Goal: Task Accomplishment & Management: Complete application form

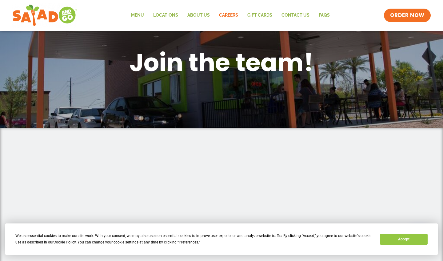
scroll to position [40, 0]
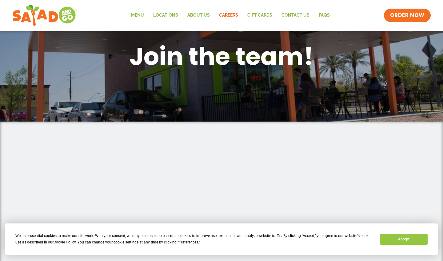
click at [403, 238] on button "Accept" at bounding box center [403, 239] width 47 height 11
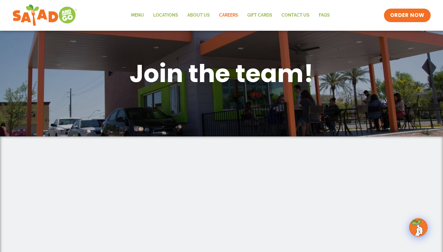
scroll to position [168, 0]
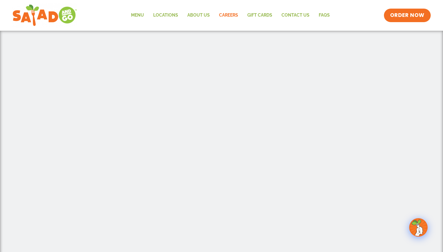
click at [410, 77] on div at bounding box center [221, 149] width 443 height 320
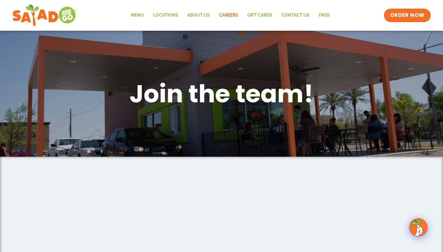
scroll to position [0, 0]
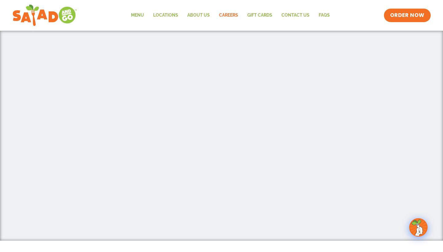
scroll to position [254, 0]
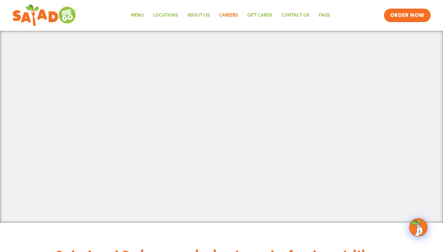
click at [414, 227] on img at bounding box center [417, 227] width 17 height 17
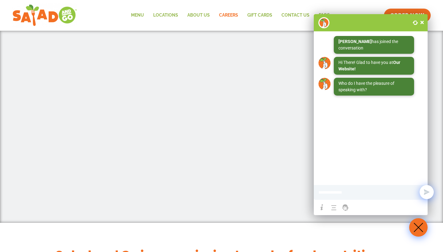
click at [361, 192] on input at bounding box center [360, 192] width 84 height 12
type input "**********"
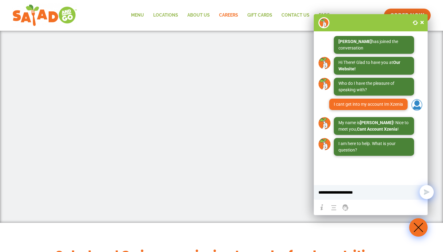
type input "**********"
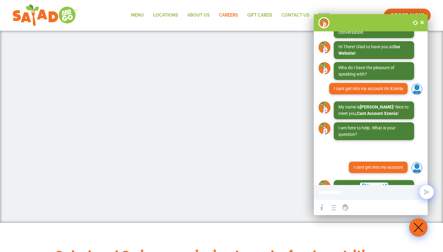
scroll to position [53, 0]
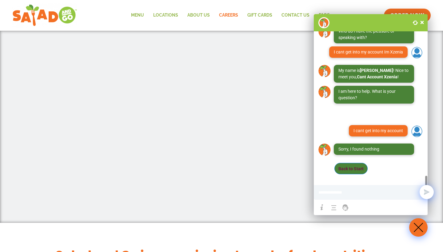
click at [361, 167] on span "Back to Start" at bounding box center [350, 168] width 33 height 11
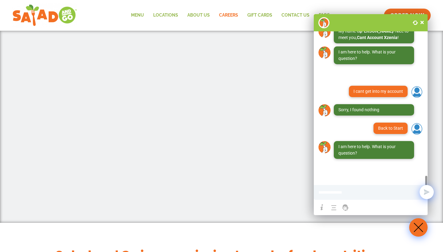
scroll to position [92, 0]
type input "**********"
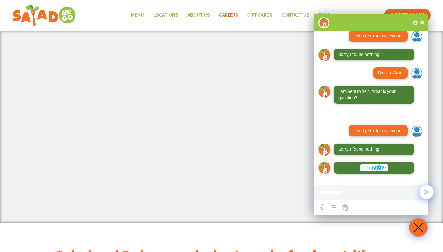
scroll to position [147, 0]
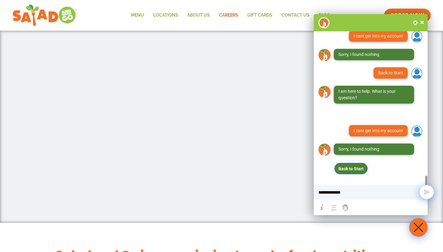
type input "**********"
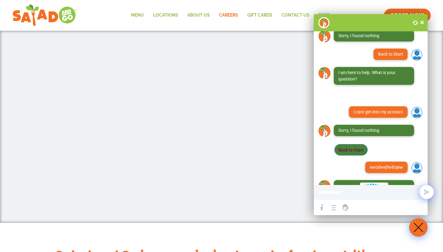
scroll to position [203, 0]
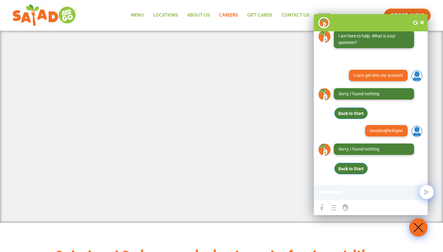
click at [422, 25] on span at bounding box center [422, 22] width 6 height 6
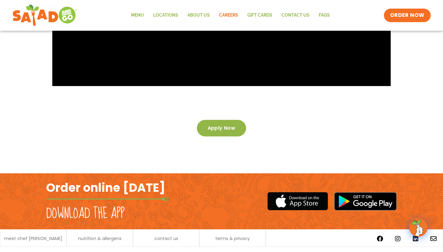
scroll to position [1104, 0]
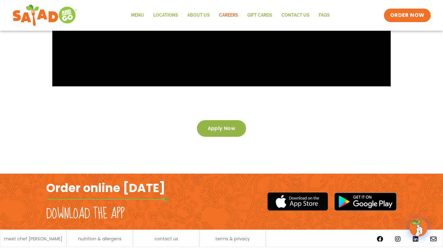
click at [232, 126] on span "Apply now" at bounding box center [221, 128] width 28 height 4
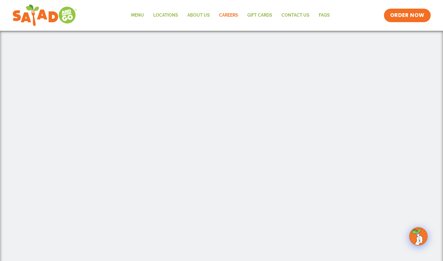
scroll to position [132, 0]
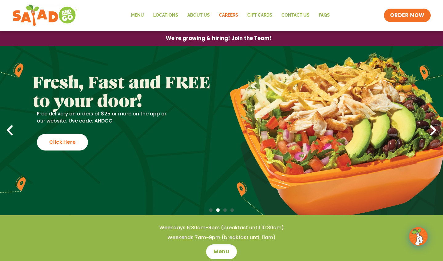
click at [227, 16] on link "Careers" at bounding box center [228, 15] width 28 height 14
